Goal: Navigation & Orientation: Find specific page/section

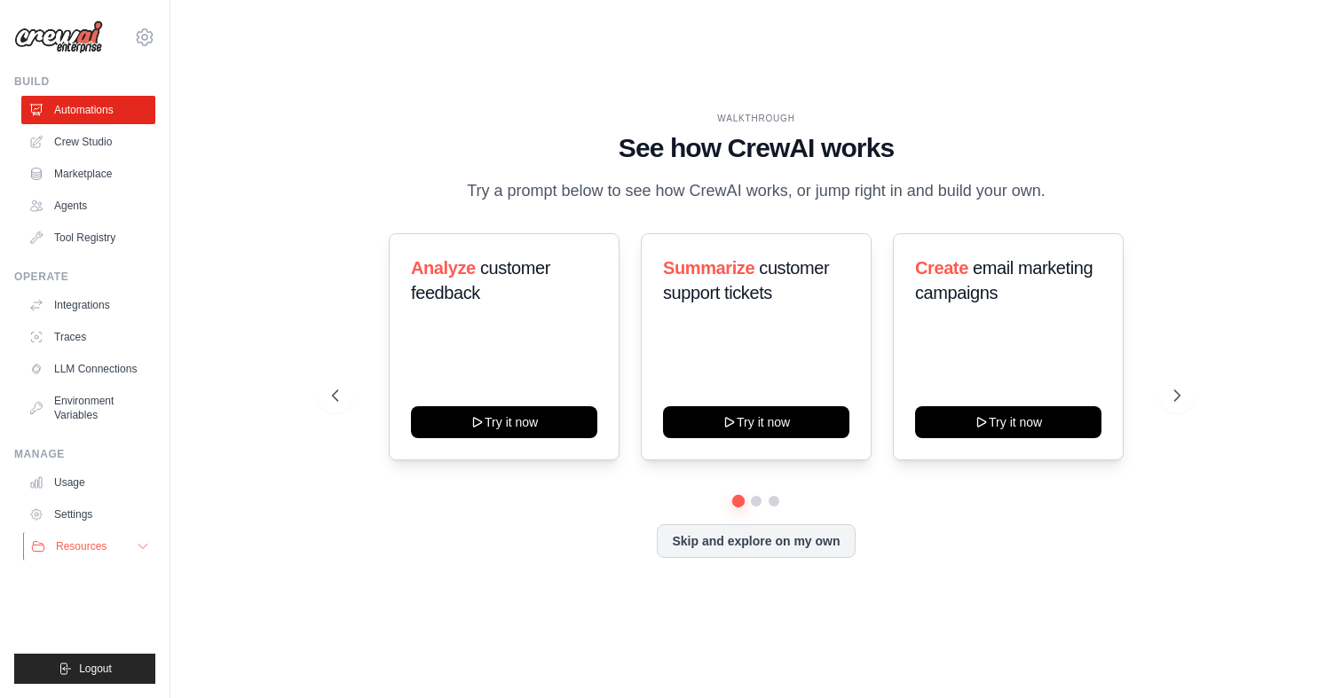
click at [90, 540] on span "Resources" at bounding box center [81, 547] width 51 height 14
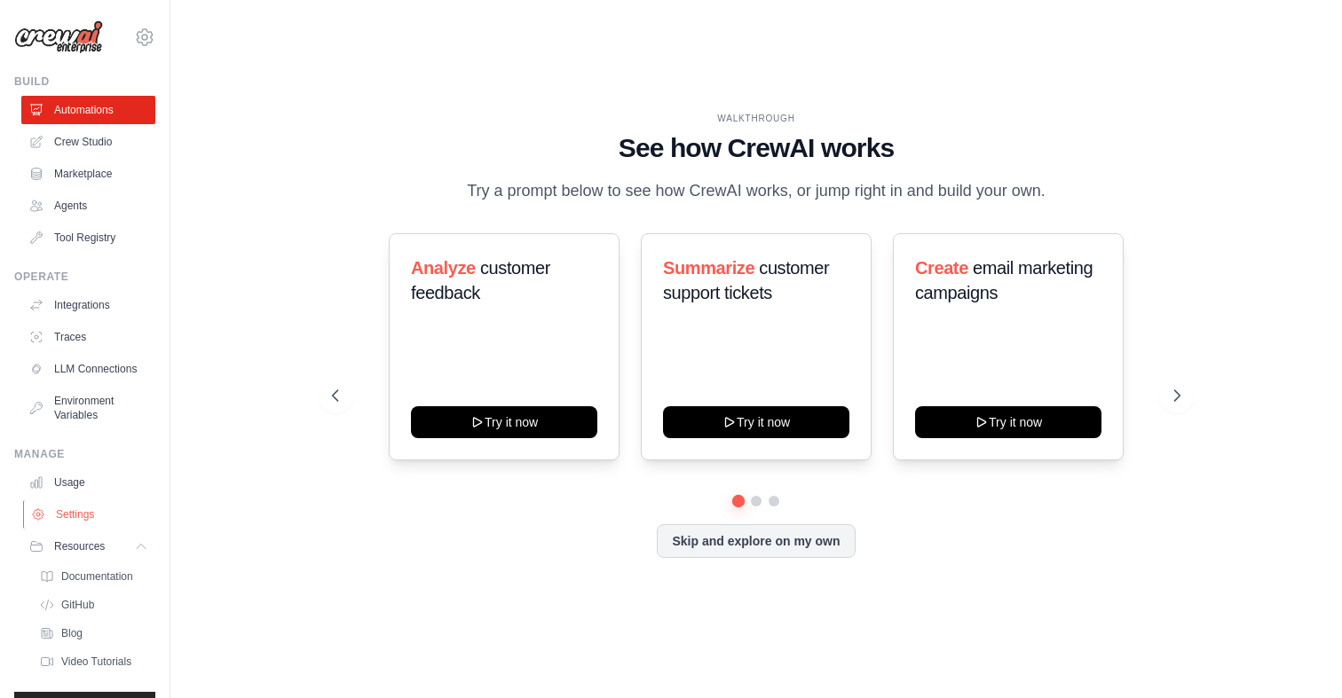
click at [90, 515] on link "Settings" at bounding box center [90, 515] width 134 height 28
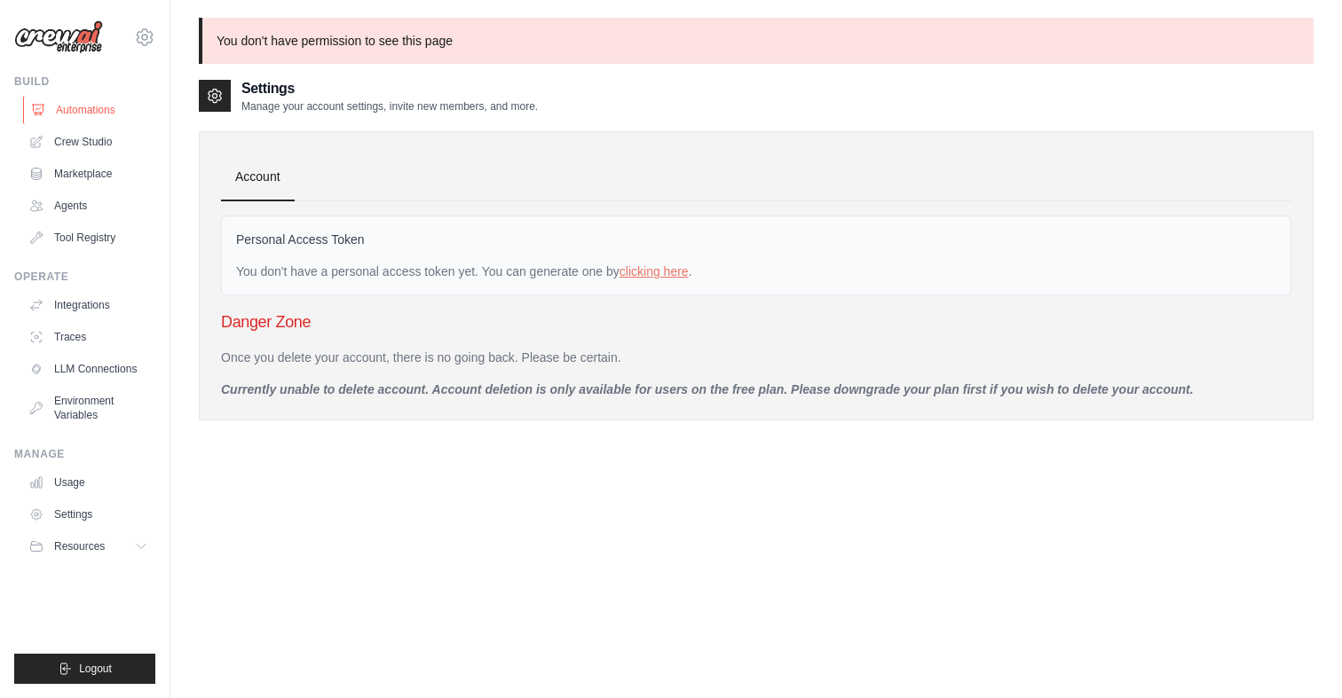
click at [76, 116] on link "Automations" at bounding box center [90, 110] width 134 height 28
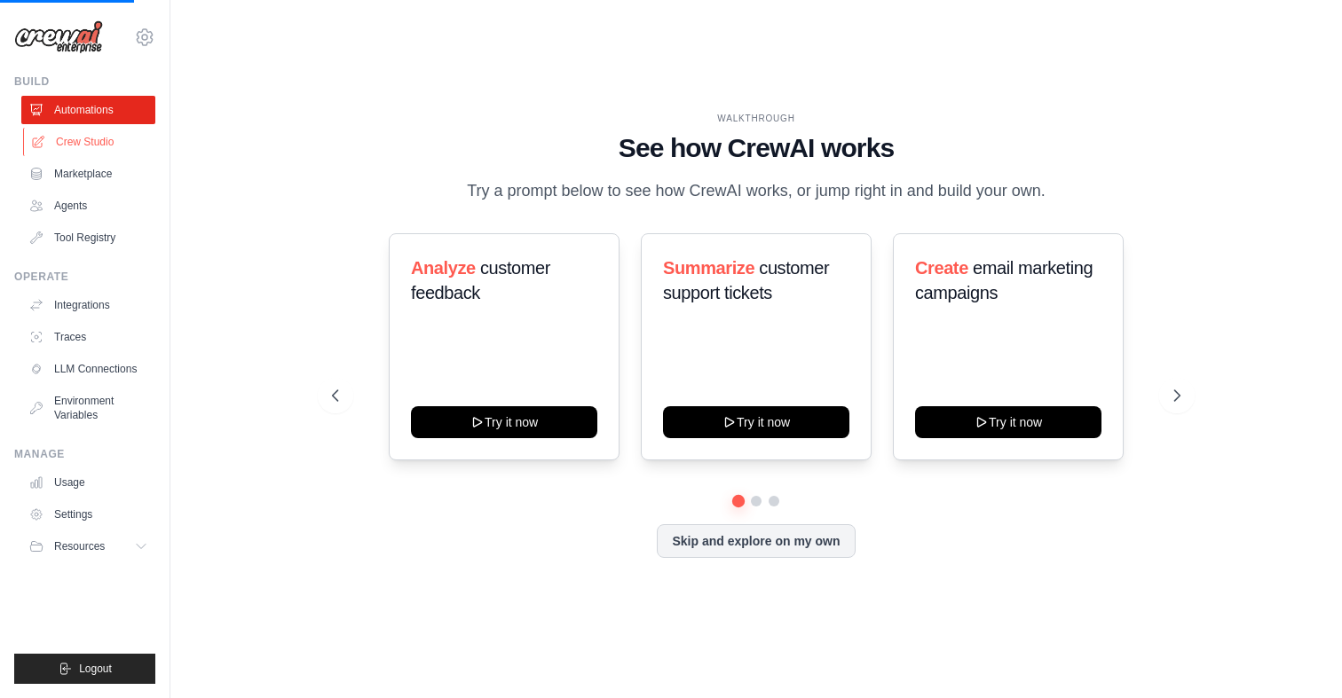
click at [76, 135] on link "Crew Studio" at bounding box center [90, 142] width 134 height 28
click at [76, 150] on link "Crew Studio" at bounding box center [90, 142] width 134 height 28
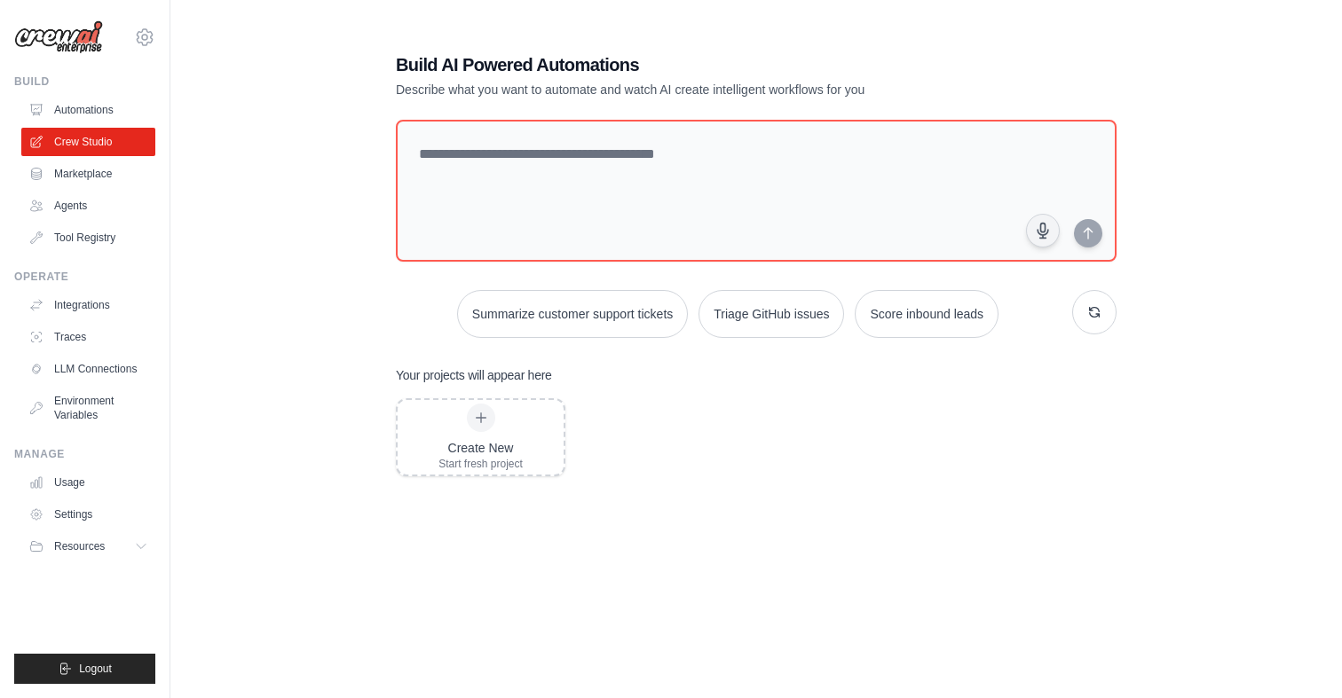
click at [87, 173] on link "Marketplace" at bounding box center [88, 174] width 134 height 28
